Goal: Task Accomplishment & Management: Manage account settings

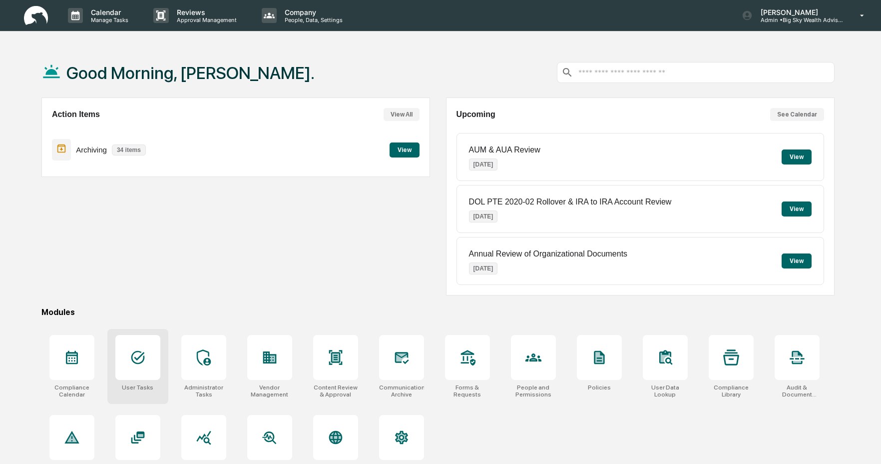
click at [136, 366] on div at bounding box center [137, 357] width 45 height 45
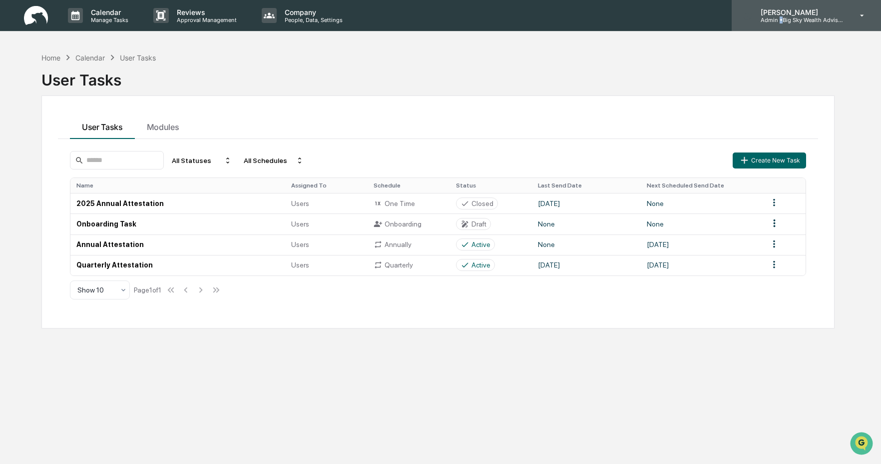
click at [781, 19] on p "Admin • Big Sky Wealth Advisors" at bounding box center [799, 19] width 93 height 7
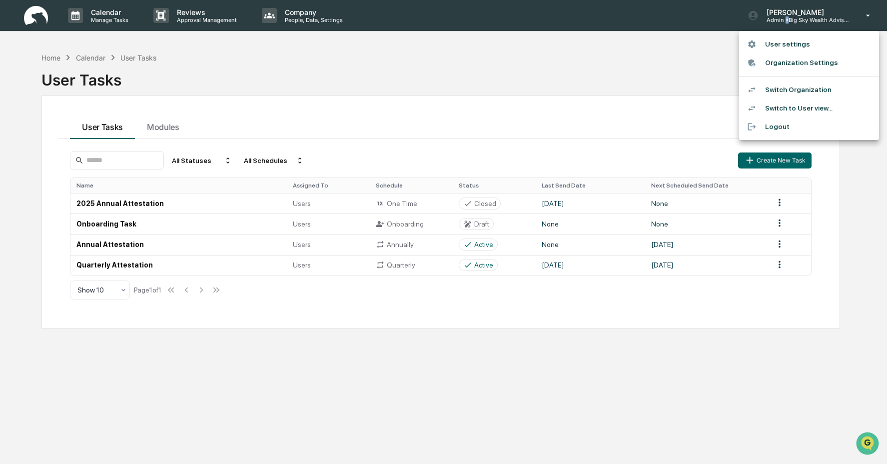
click at [806, 94] on li "Switch Organization" at bounding box center [809, 89] width 140 height 18
